Goal: Task Accomplishment & Management: Complete application form

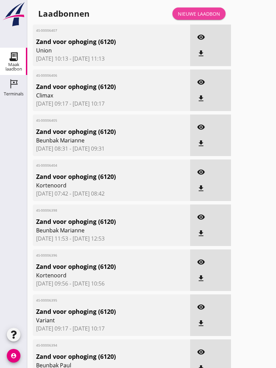
click at [205, 17] on div "Nieuwe laadbon" at bounding box center [199, 13] width 42 height 7
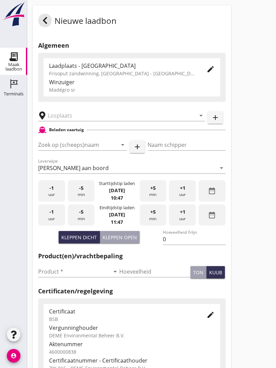
click at [92, 119] on input "text" at bounding box center [117, 115] width 138 height 11
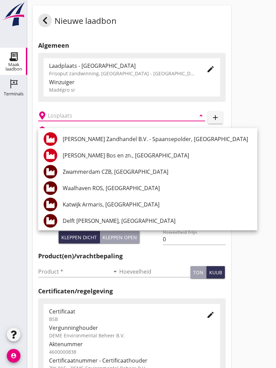
click at [110, 156] on div "[PERSON_NAME] Bos en zn., [GEOGRAPHIC_DATA]" at bounding box center [157, 155] width 189 height 8
type input "[PERSON_NAME] Bos en zn., [GEOGRAPHIC_DATA]"
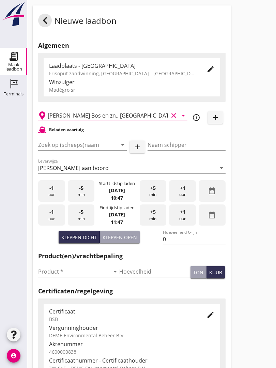
click at [94, 150] on input "Zoek op (scheeps)naam" at bounding box center [73, 144] width 70 height 11
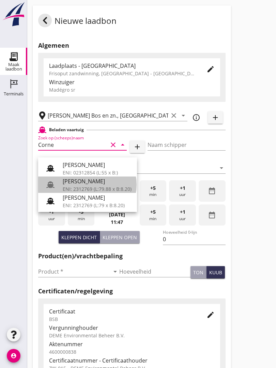
click at [93, 182] on div "[PERSON_NAME]" at bounding box center [97, 181] width 69 height 8
type input "[PERSON_NAME]"
type input "718"
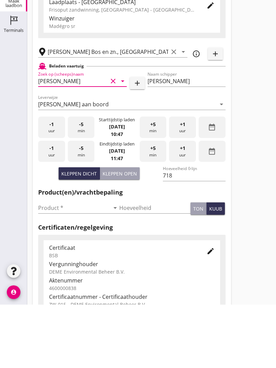
click at [57, 266] on input "Product *" at bounding box center [74, 271] width 72 height 11
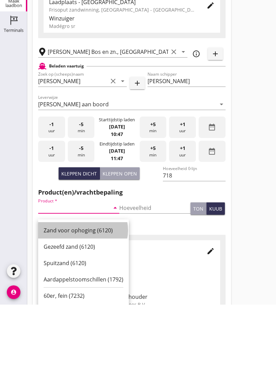
click at [85, 290] on div "Zand voor ophoging (6120)" at bounding box center [84, 294] width 80 height 8
type input "Zand voor ophoging (6120)"
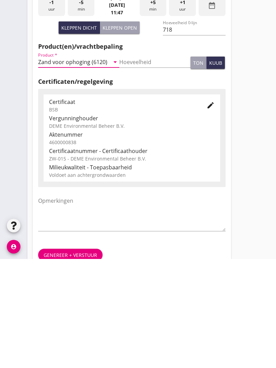
scroll to position [119, 0]
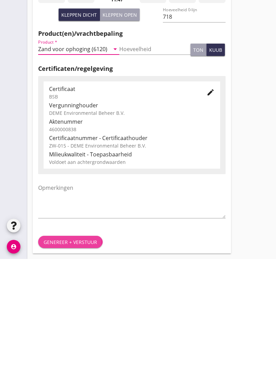
click at [76, 348] on div "Genereer + verstuur" at bounding box center [70, 351] width 53 height 7
